Goal: Task Accomplishment & Management: Manage account settings

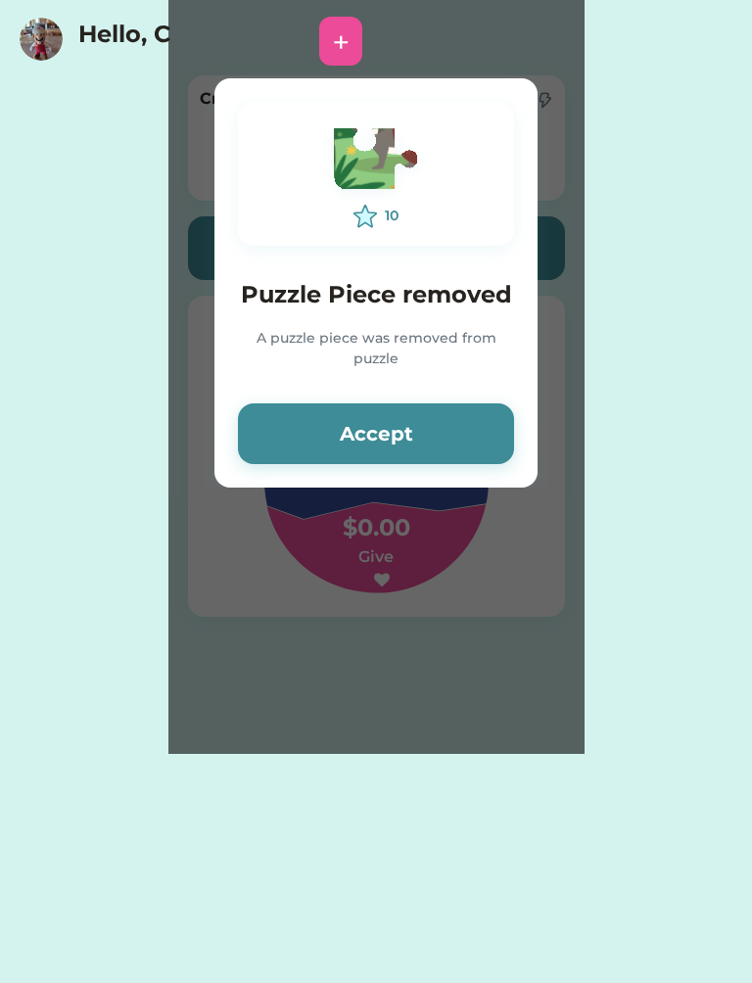
click at [473, 434] on button "Accept" at bounding box center [376, 434] width 276 height 61
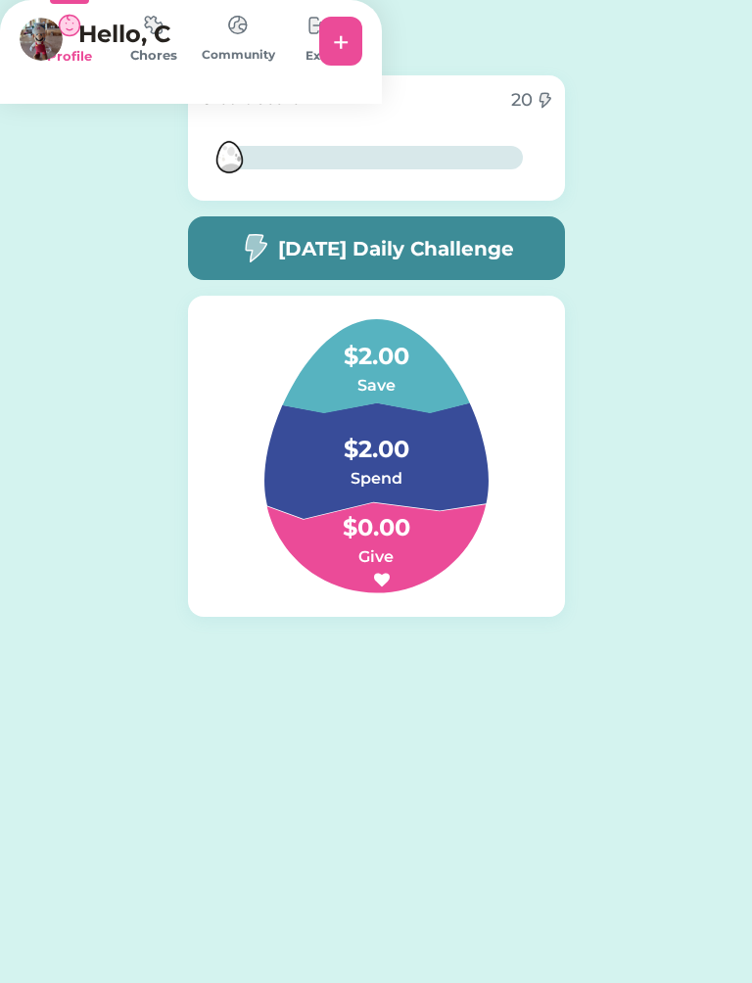
click at [337, 45] on img at bounding box center [317, 25] width 39 height 39
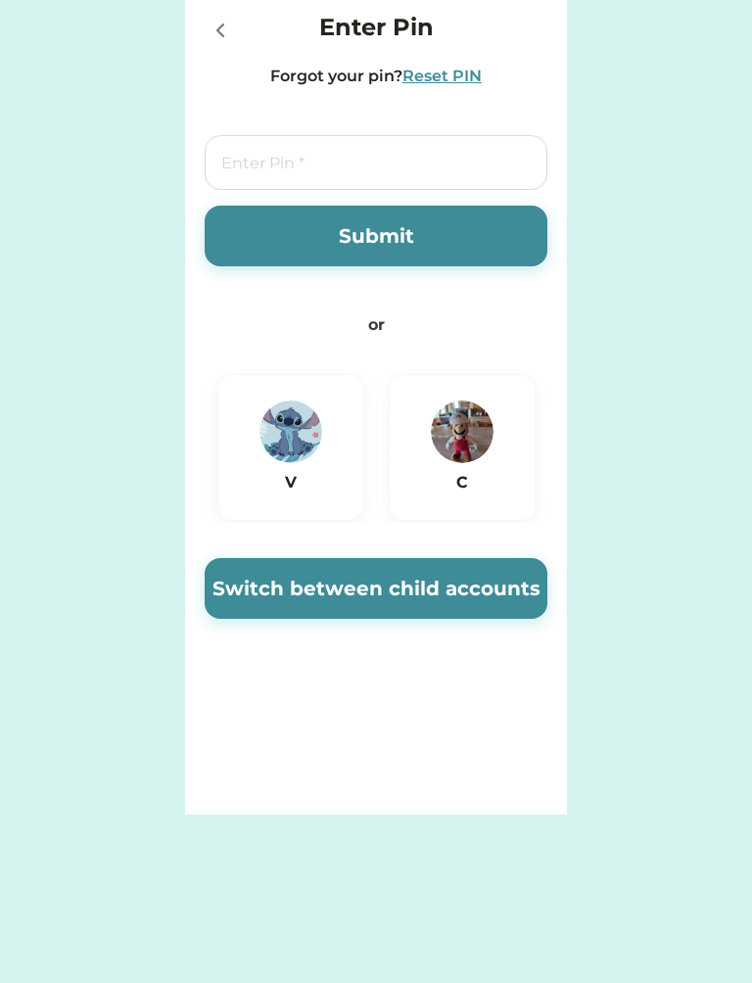
click at [692, 932] on div "Enter Pin Forgot your pin? Reset PIN Submit or V C Switch between child account…" at bounding box center [376, 491] width 752 height 983
click at [260, 464] on div "V" at bounding box center [291, 448] width 96 height 94
click at [468, 585] on button "Switch between child accounts" at bounding box center [376, 588] width 343 height 61
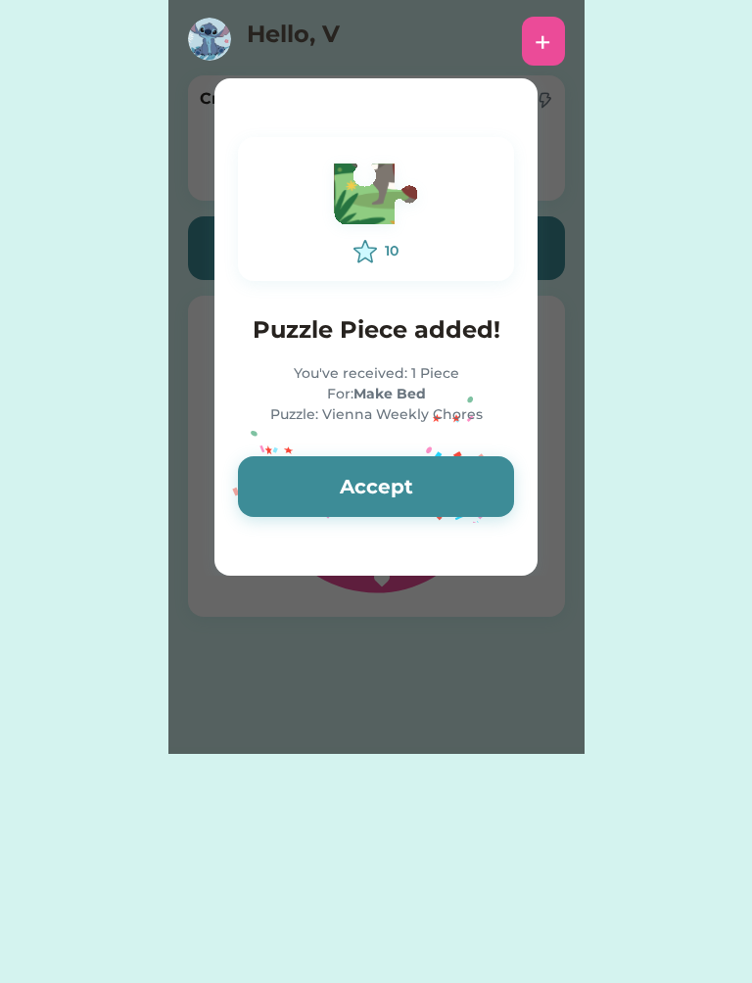
click at [468, 493] on button "Accept" at bounding box center [376, 486] width 276 height 61
click at [443, 492] on button "Accept" at bounding box center [376, 486] width 276 height 61
click at [424, 469] on button "Accept" at bounding box center [376, 486] width 276 height 61
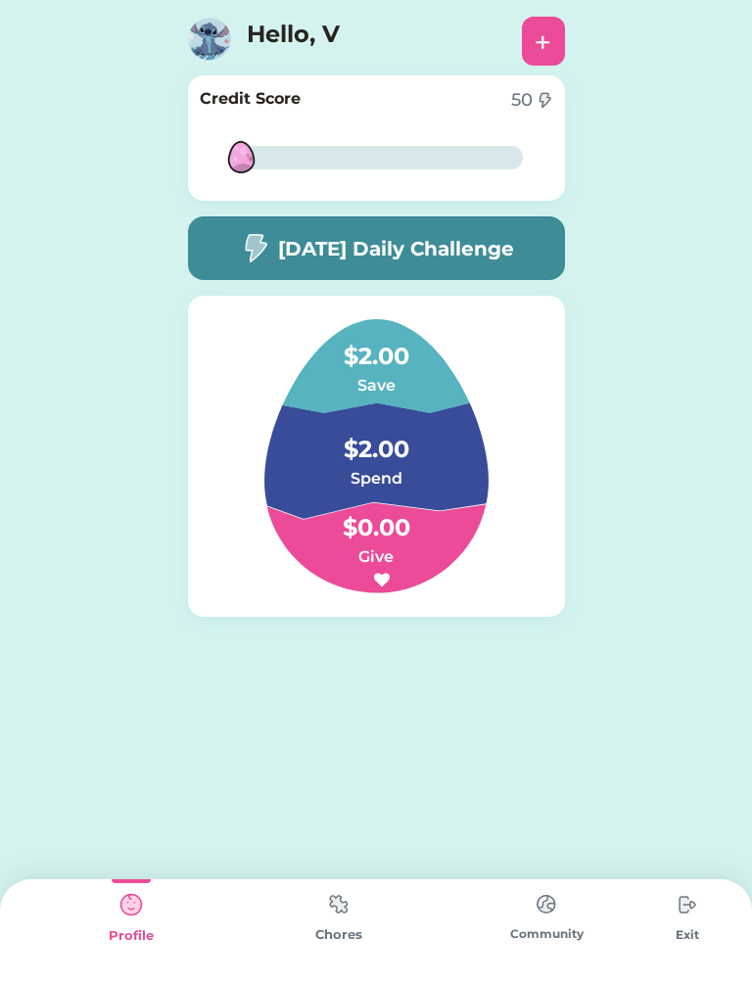
click at [331, 915] on img at bounding box center [338, 904] width 39 height 38
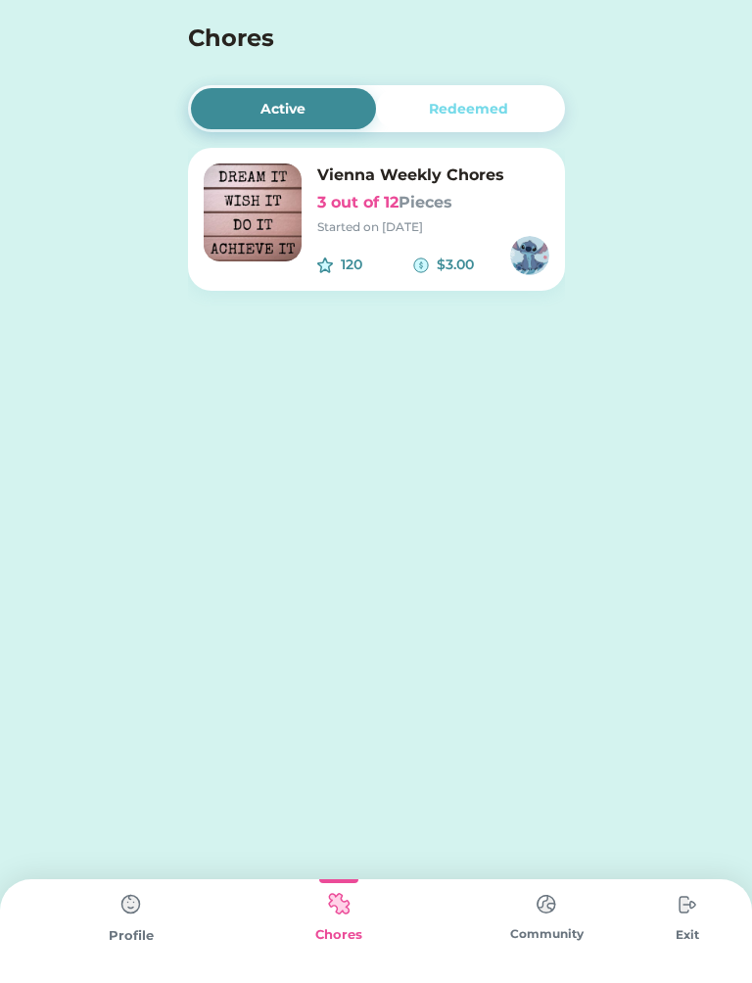
click at [271, 188] on img at bounding box center [253, 213] width 98 height 98
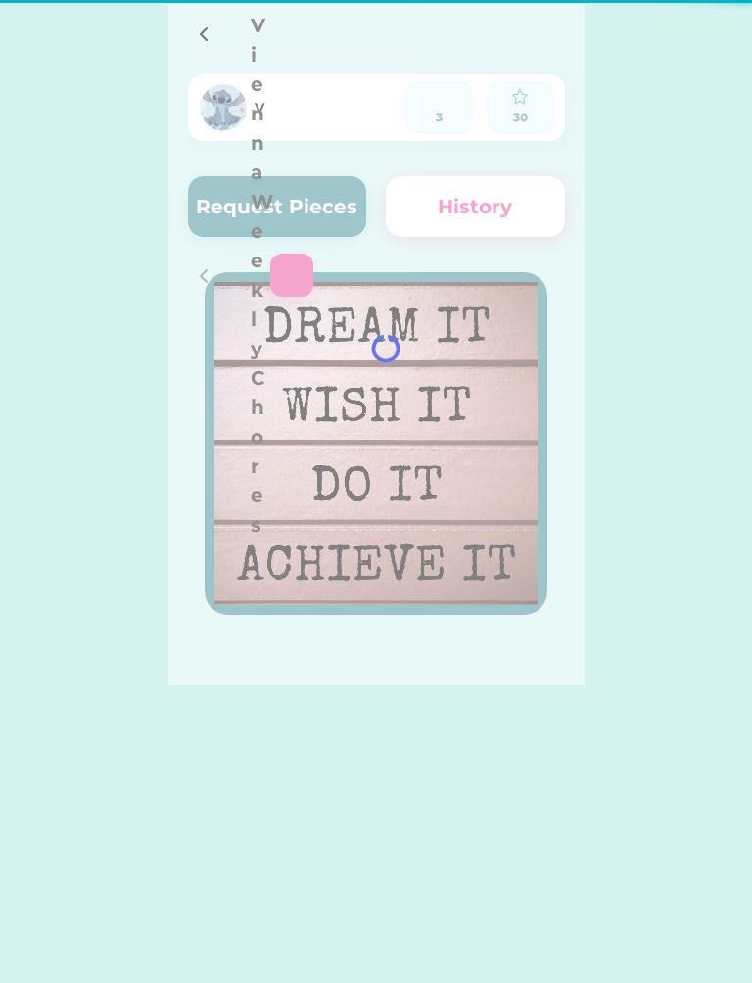
click at [464, 119] on div at bounding box center [376, 343] width 416 height 686
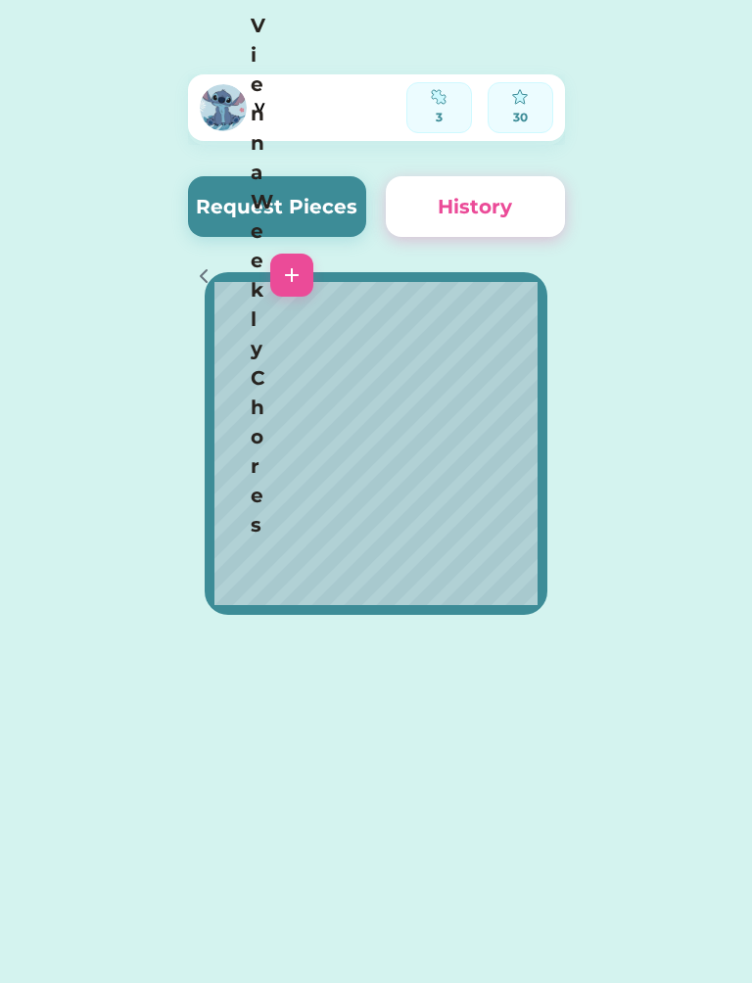
click at [304, 263] on img at bounding box center [292, 275] width 24 height 24
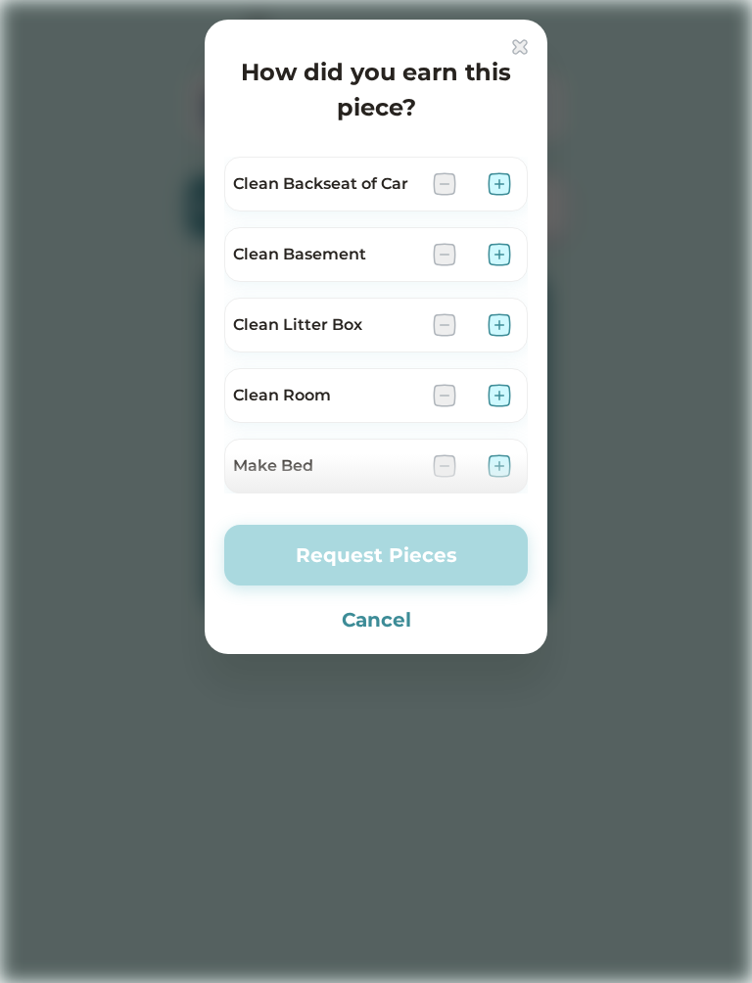
click at [389, 629] on button "Cancel" at bounding box center [376, 619] width 304 height 29
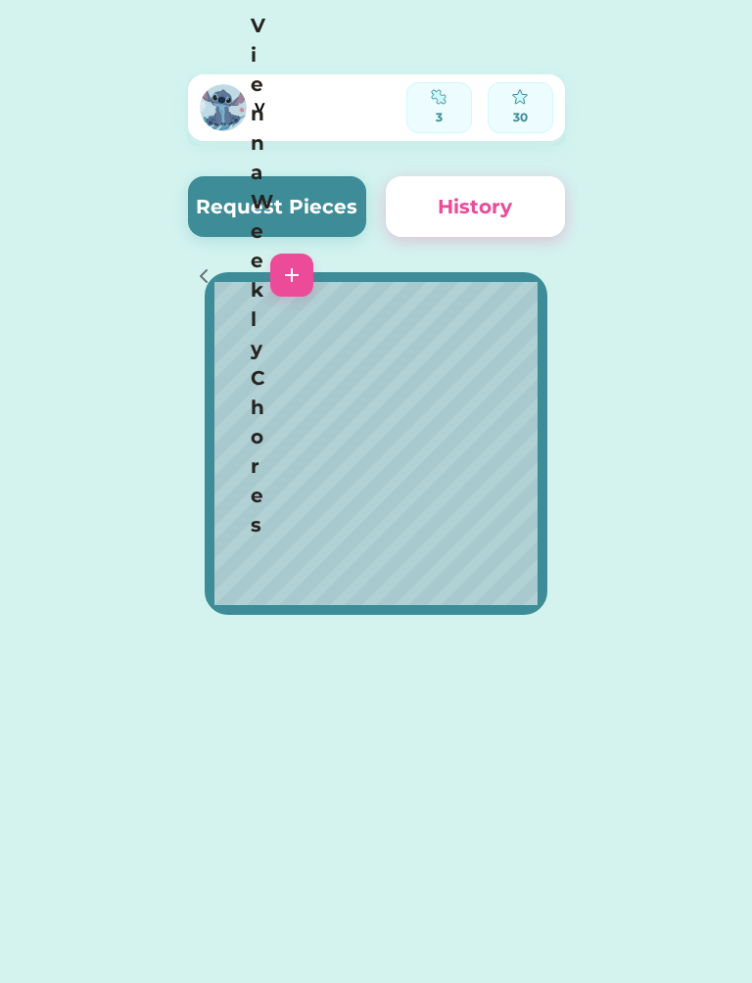
click at [441, 972] on div "Active Redeemed Vienna Weekly Chores 3 out of 12 Pieces Started on [DATE] 120 $…" at bounding box center [376, 491] width 752 height 983
